Goal: Register for event/course

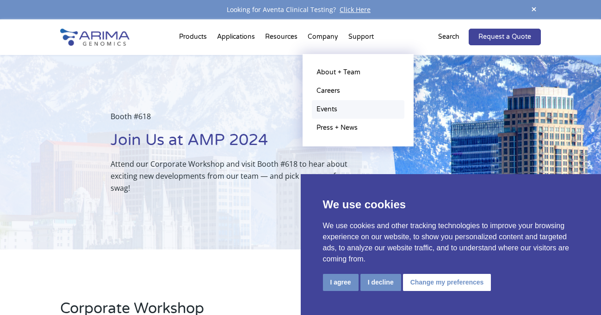
click at [329, 104] on link "Events" at bounding box center [358, 109] width 93 height 19
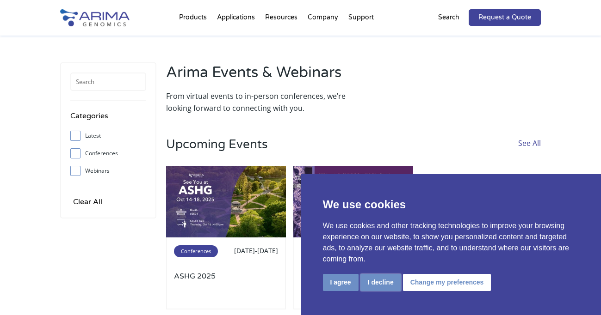
click at [381, 280] on button "I decline" at bounding box center [380, 282] width 41 height 17
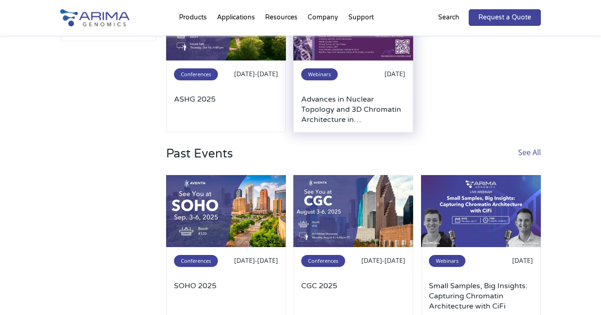
scroll to position [172, 0]
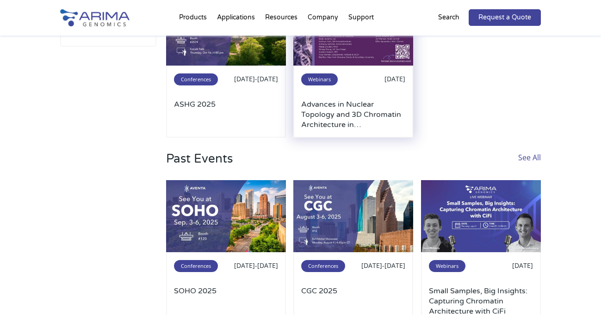
click at [358, 57] on img at bounding box center [353, 30] width 120 height 72
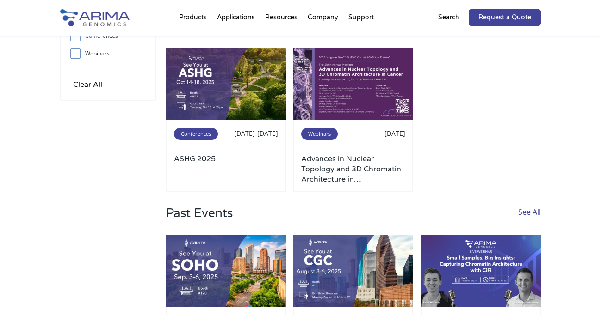
scroll to position [86, 0]
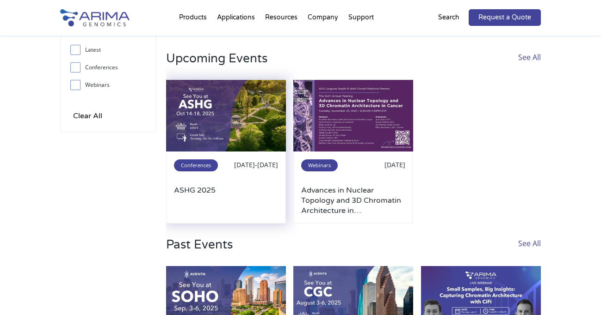
click at [214, 114] on img at bounding box center [226, 116] width 120 height 72
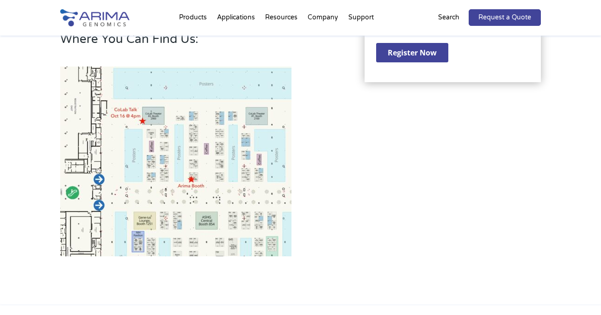
scroll to position [368, 0]
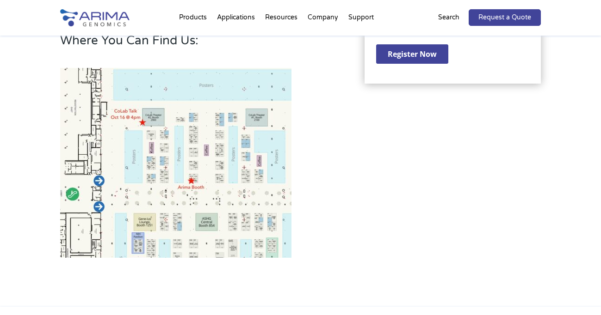
click at [206, 162] on img at bounding box center [175, 163] width 231 height 190
